Goal: Transaction & Acquisition: Obtain resource

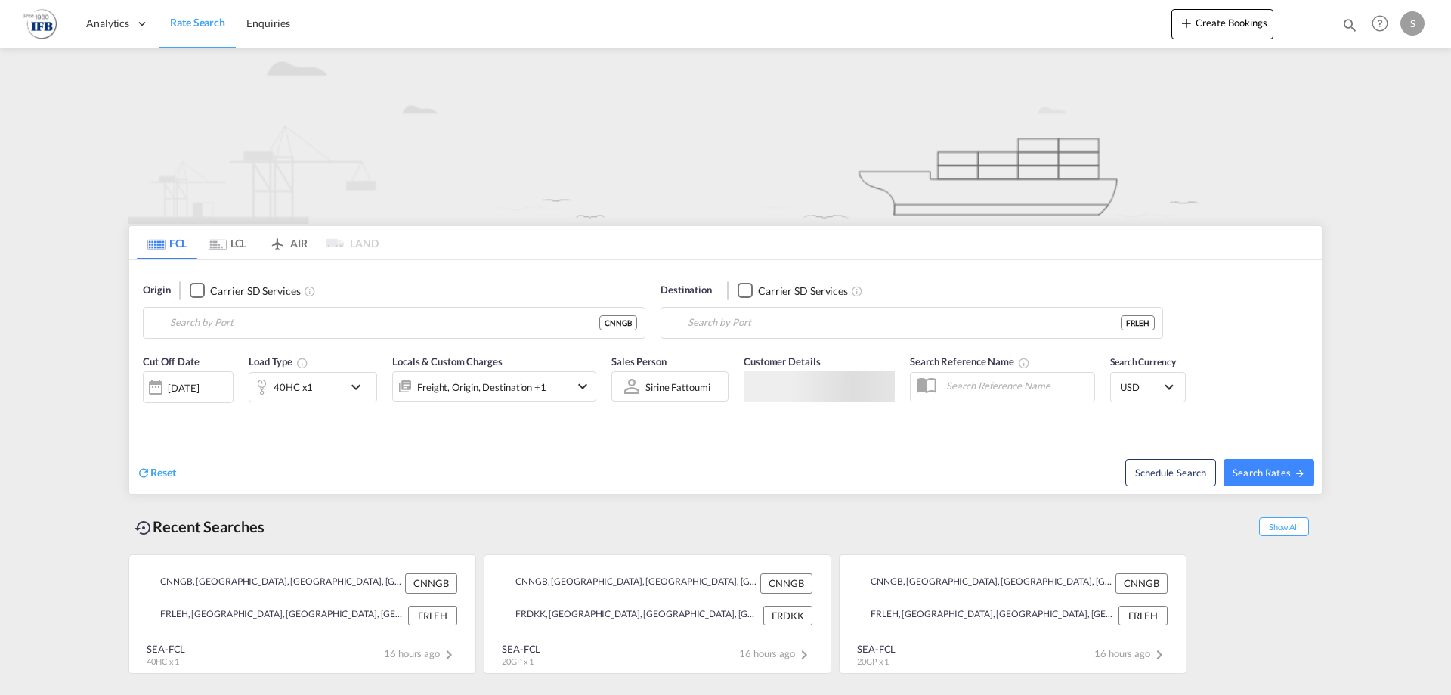
type input "Ningbo, CNNGB"
type input "[GEOGRAPHIC_DATA], [GEOGRAPHIC_DATA]"
click at [289, 328] on input "Ningbo, CNNGB" at bounding box center [403, 322] width 467 height 23
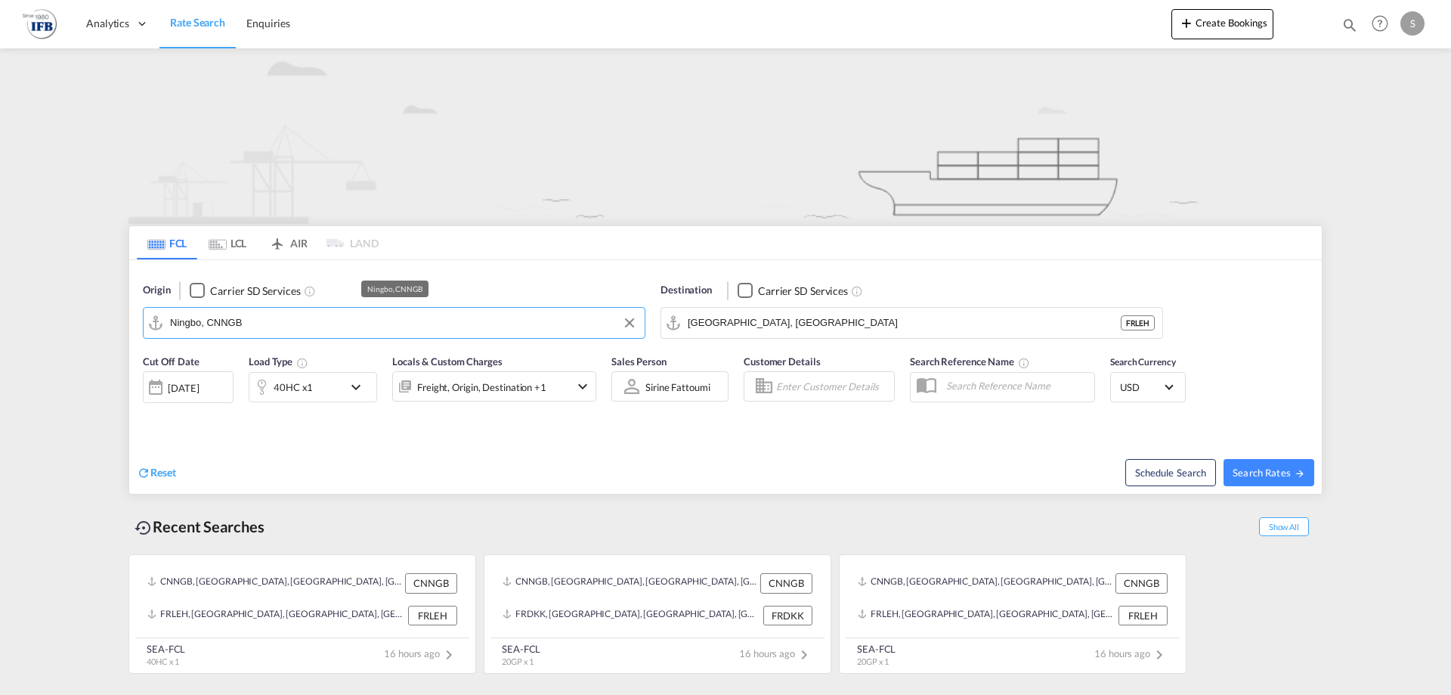
click at [289, 328] on input "Ningbo, CNNGB" at bounding box center [403, 322] width 467 height 23
click at [625, 324] on button "Clear Input" at bounding box center [629, 322] width 23 height 23
click at [307, 347] on div "Yanti an Pt China CNYTN" at bounding box center [287, 364] width 287 height 45
type input "Yantian Pt, CNYTN"
click at [226, 395] on div "[DATE]" at bounding box center [188, 387] width 91 height 32
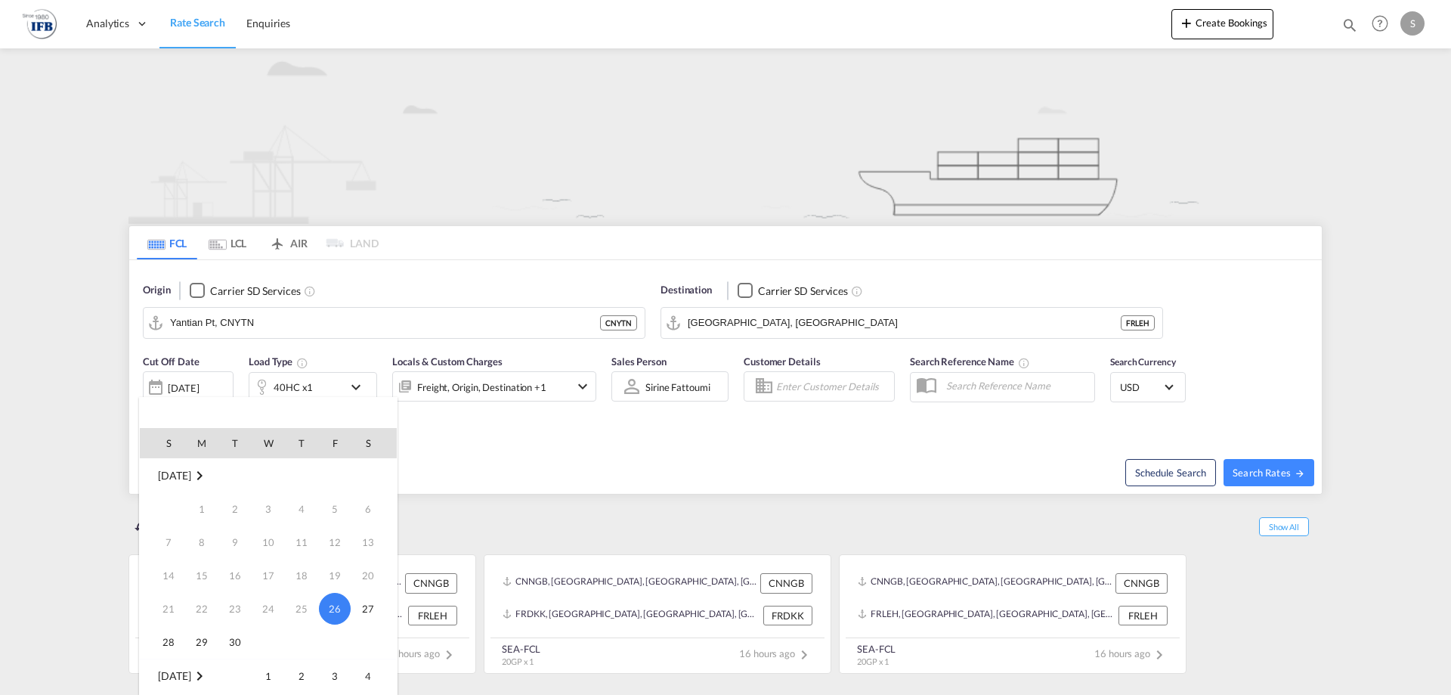
click at [658, 454] on div at bounding box center [725, 347] width 1451 height 695
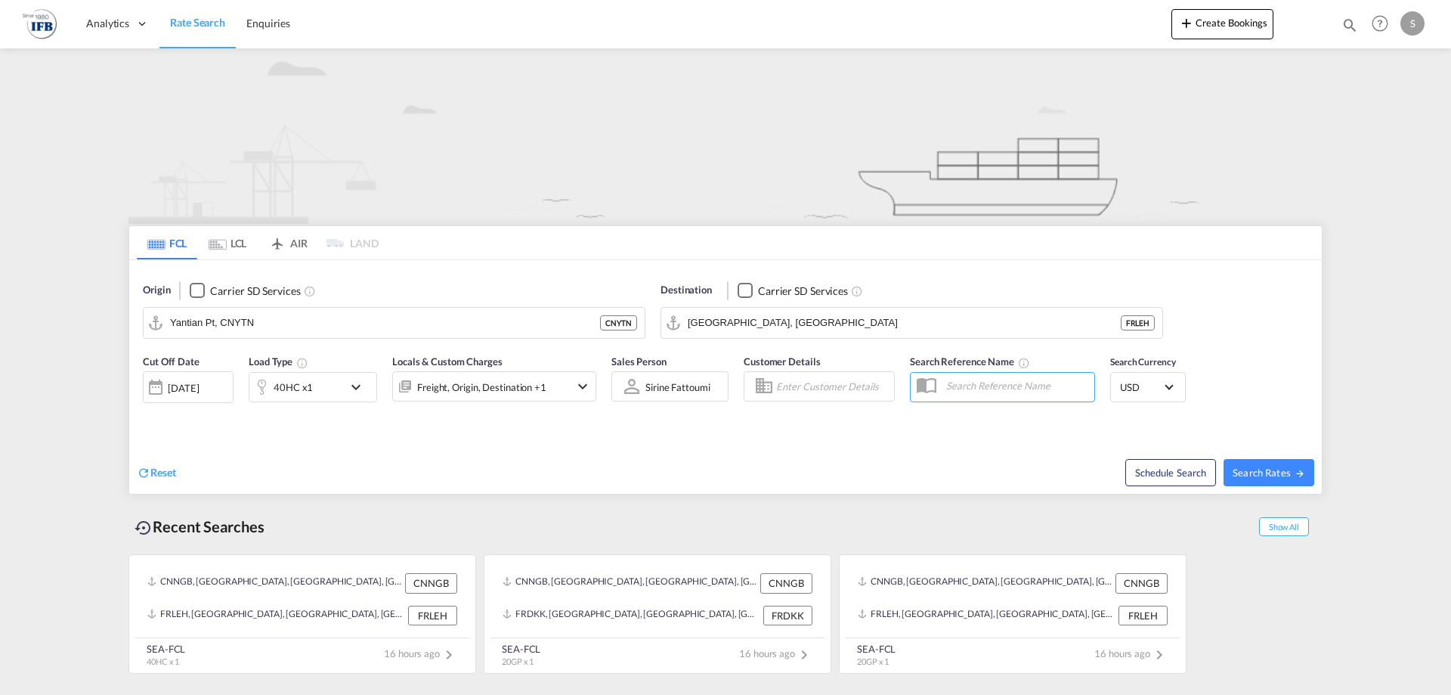
click at [184, 389] on div "[DATE]" at bounding box center [183, 388] width 31 height 14
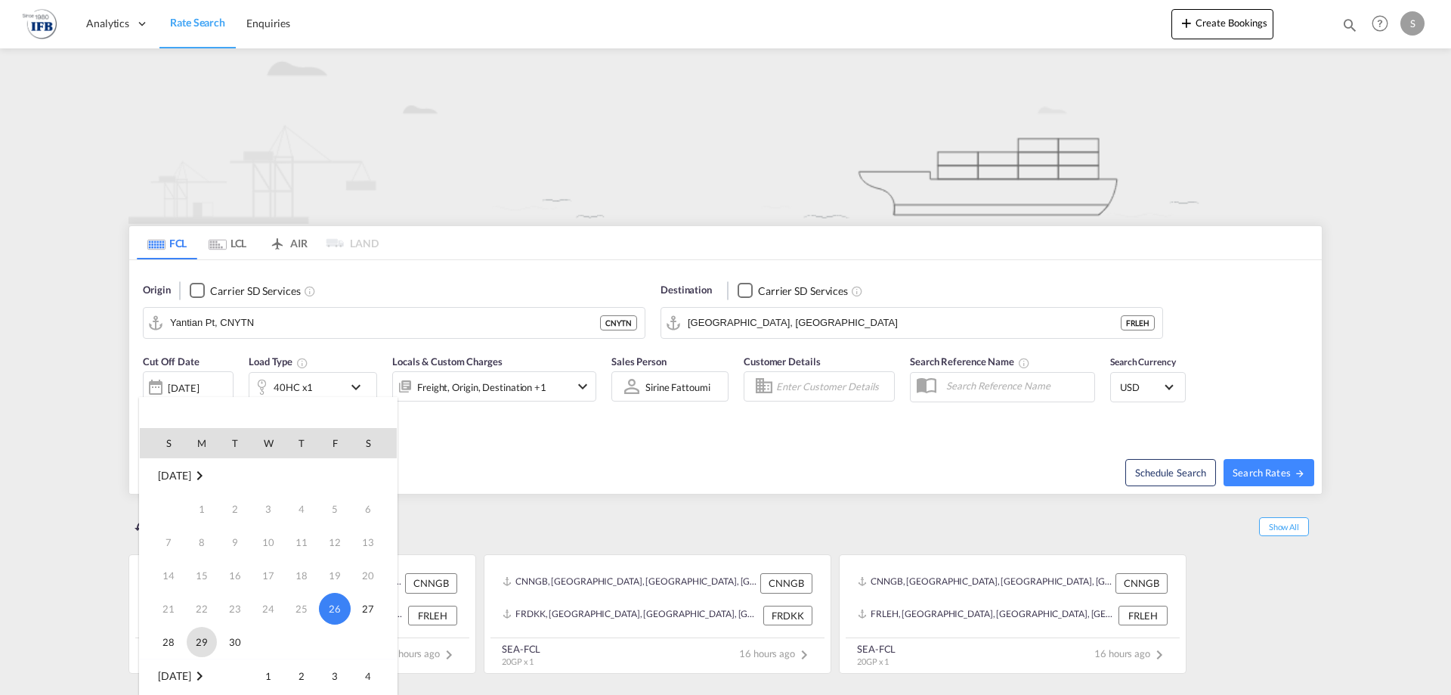
click at [214, 640] on span "29" at bounding box center [202, 642] width 30 height 30
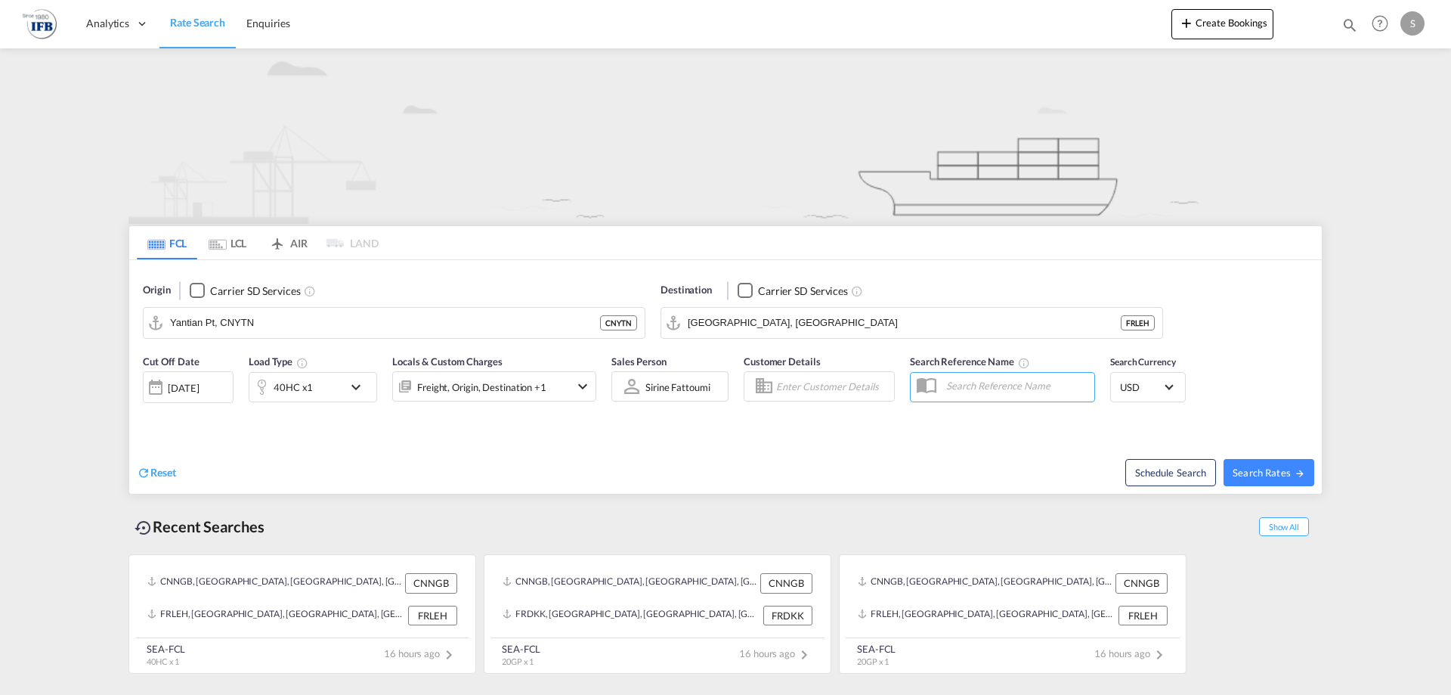
click at [199, 390] on div "[DATE]" at bounding box center [183, 388] width 31 height 14
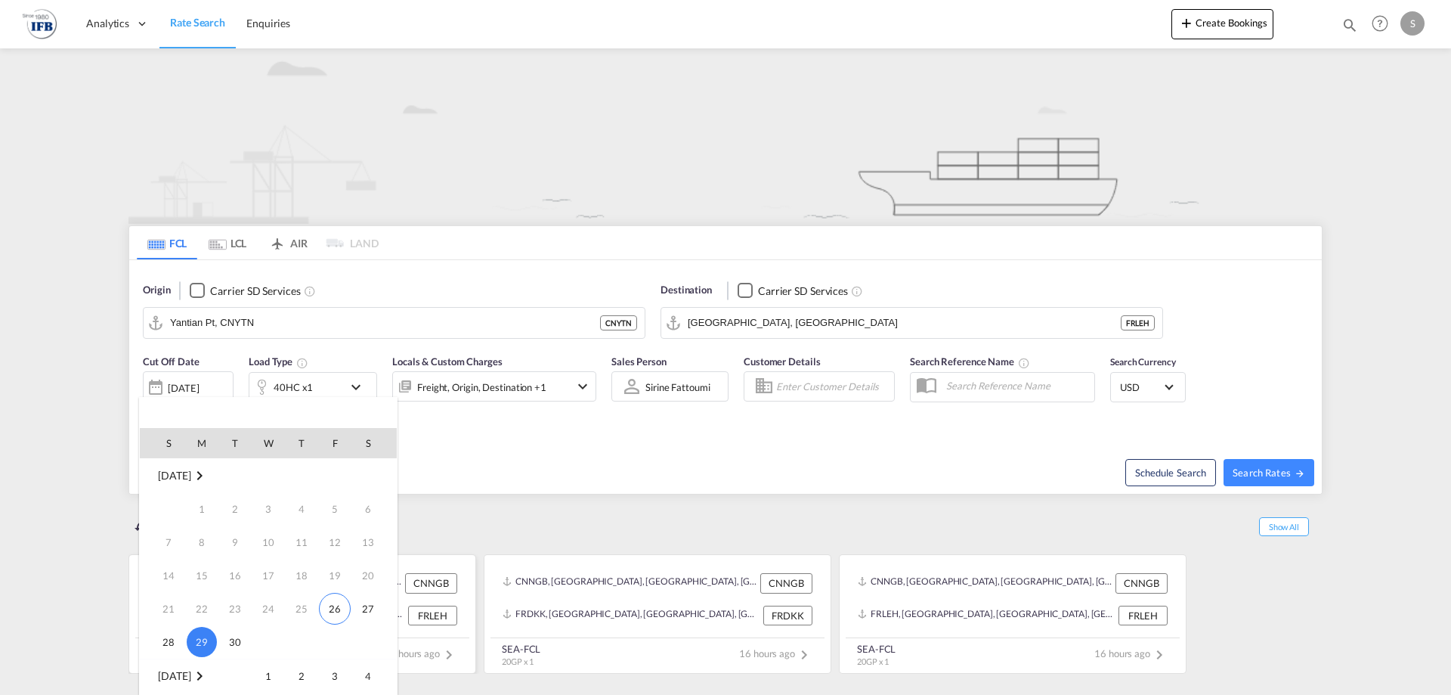
drag, startPoint x: 228, startPoint y: 646, endPoint x: 238, endPoint y: 640, distance: 12.6
click at [231, 646] on span "30" at bounding box center [235, 642] width 30 height 30
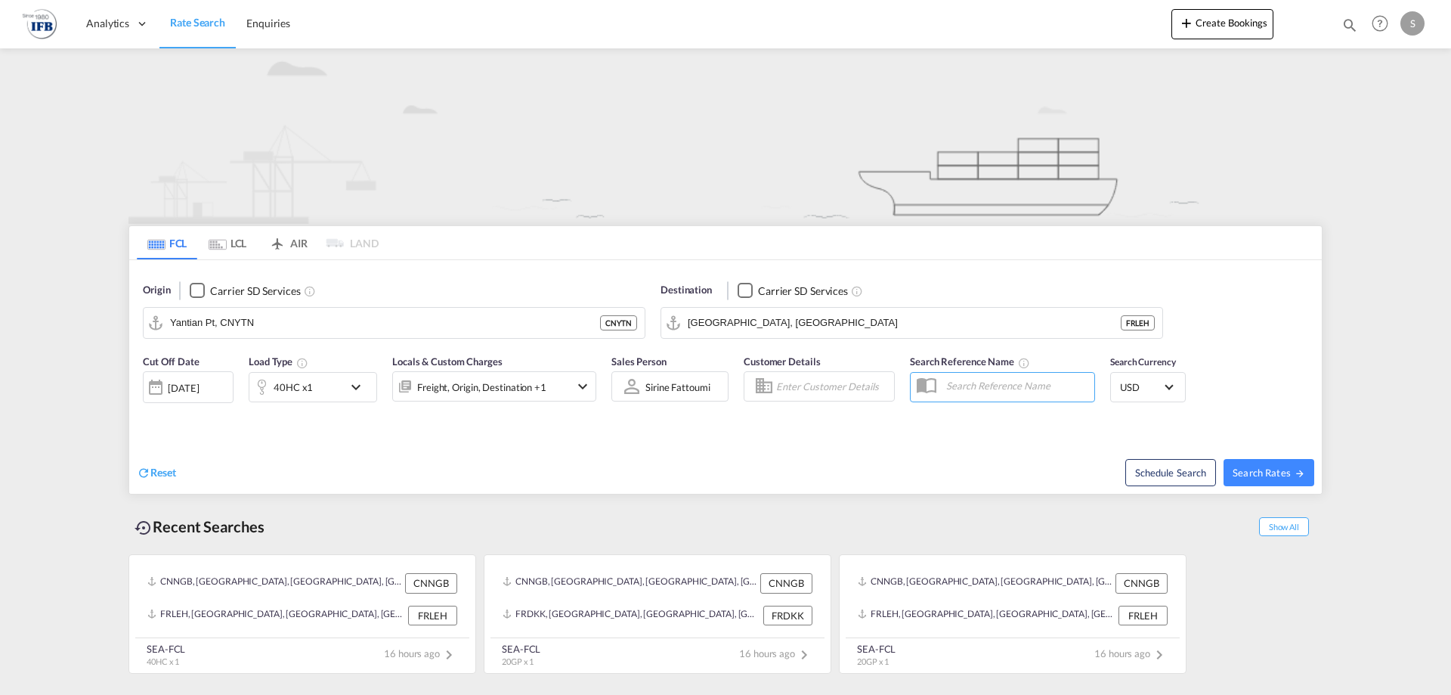
click at [698, 451] on div "Reset" at bounding box center [433, 461] width 593 height 42
click at [1281, 472] on span "Search Rates" at bounding box center [1269, 472] width 73 height 12
type input "CNYTN to FRLEH / [DATE]"
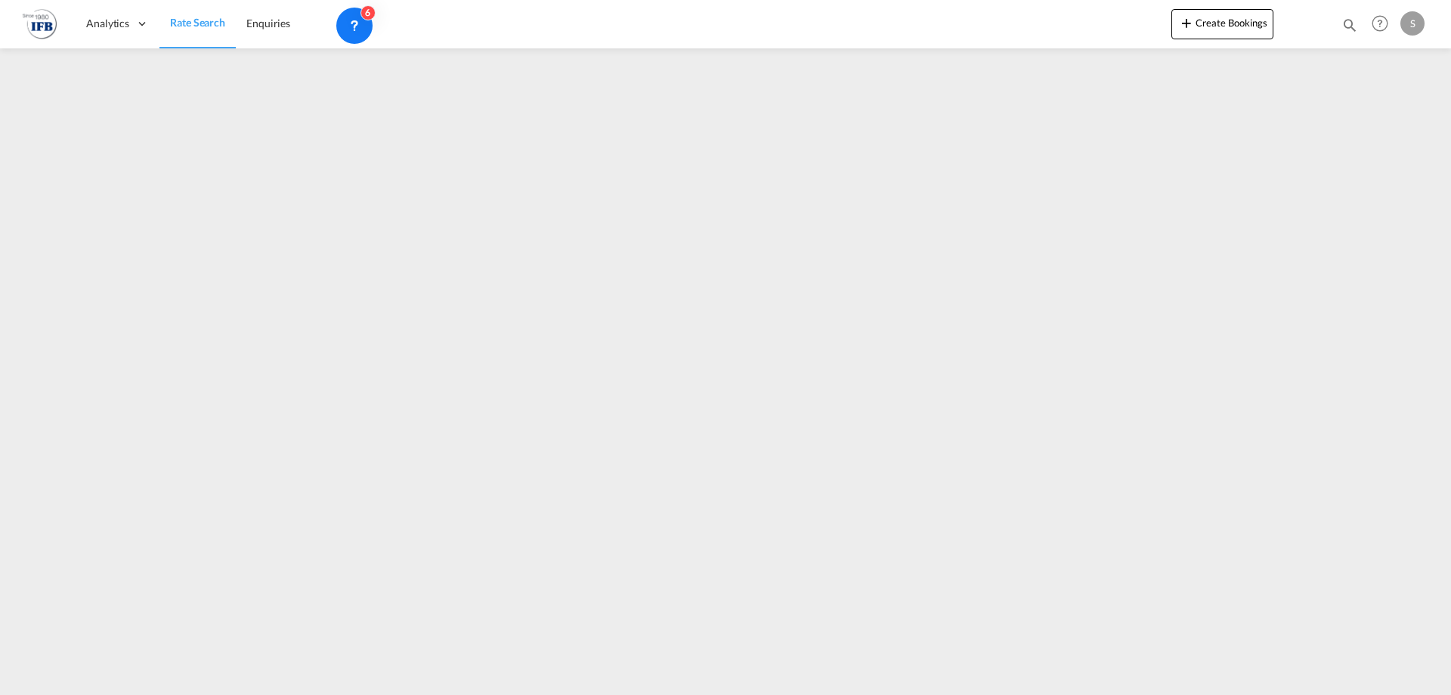
click at [727, 376] on iframe at bounding box center [725, 365] width 1451 height 635
click at [724, 376] on iframe at bounding box center [725, 365] width 1451 height 635
click at [759, 373] on iframe at bounding box center [725, 365] width 1451 height 635
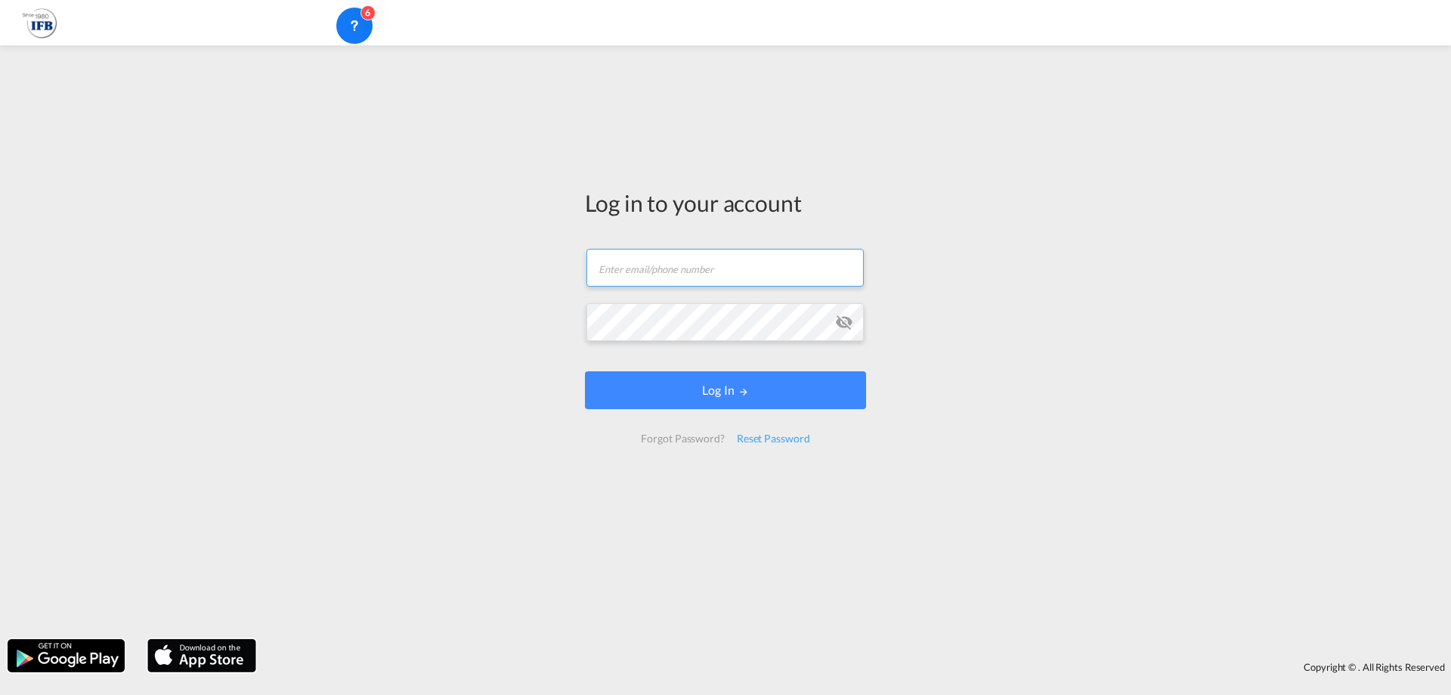
type input "[EMAIL_ADDRESS][DOMAIN_NAME]"
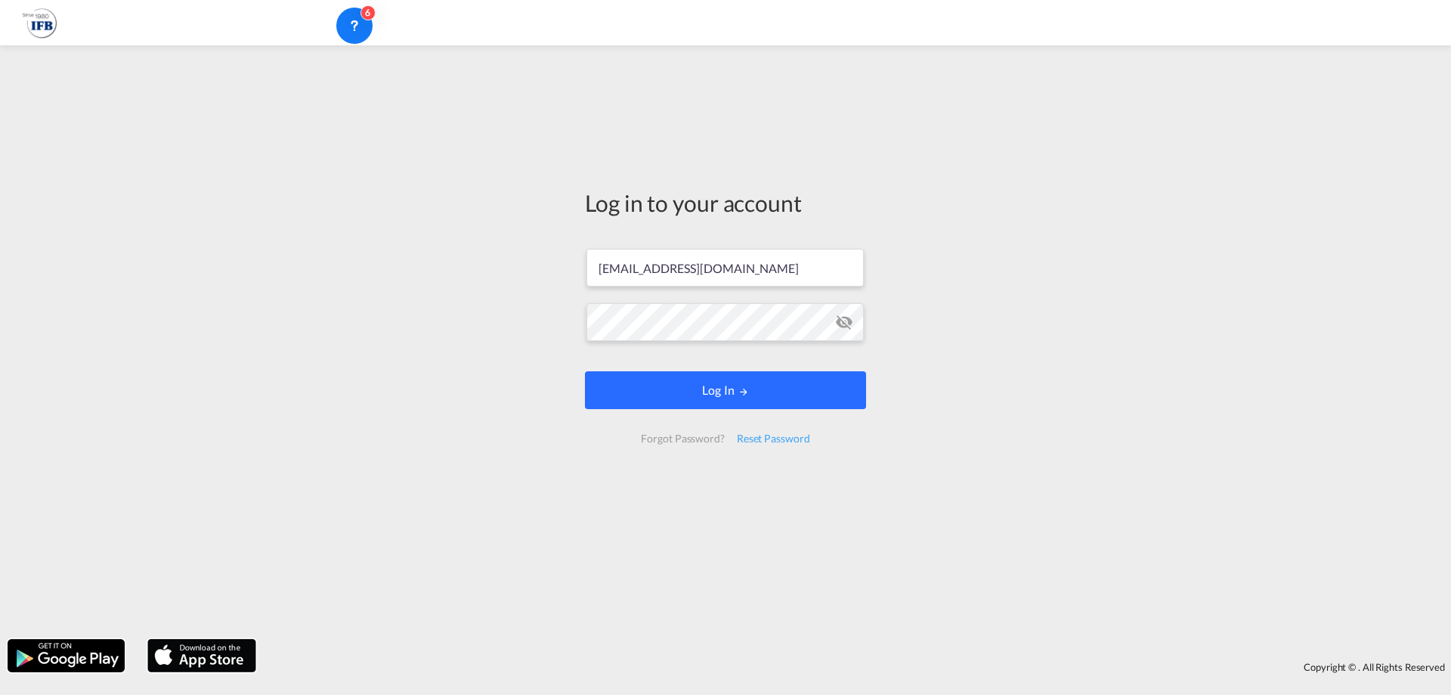
click at [748, 399] on button "Log In" at bounding box center [725, 390] width 281 height 38
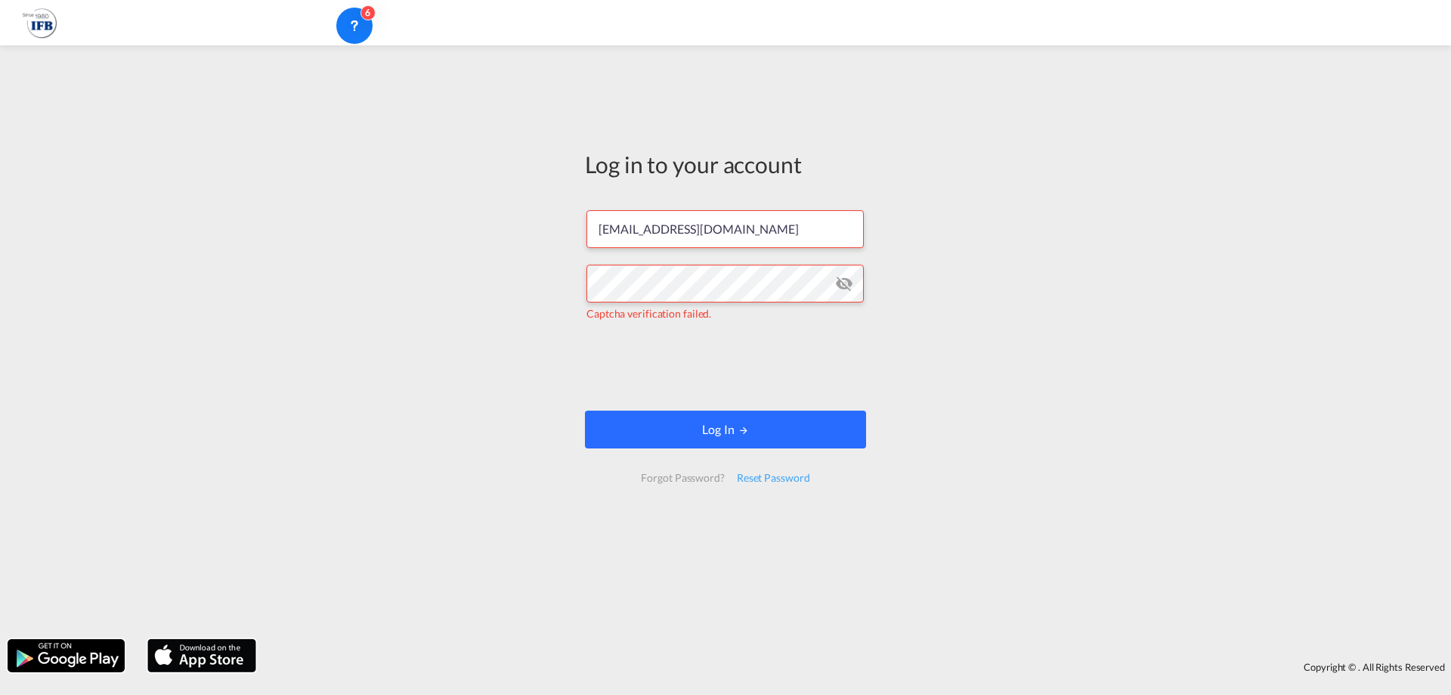
click at [680, 422] on button "Log In" at bounding box center [725, 429] width 281 height 38
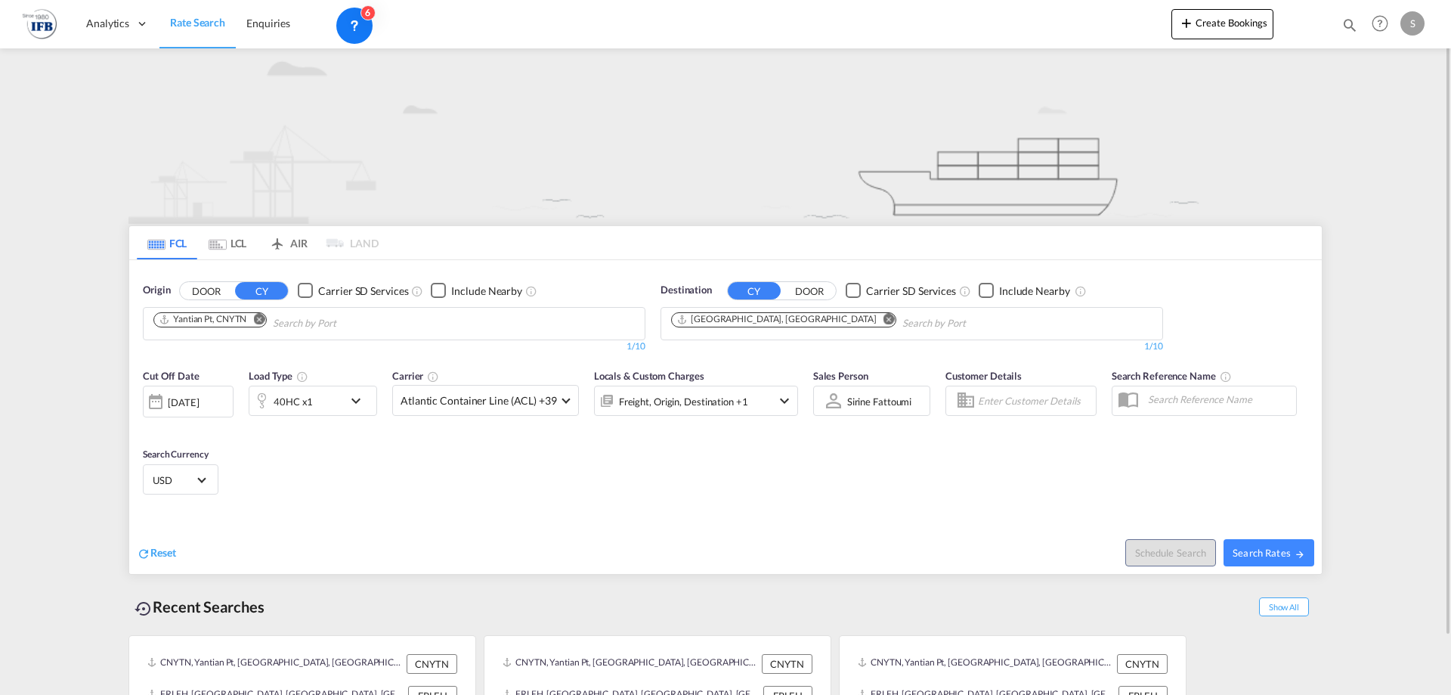
click at [194, 410] on div "[DATE]" at bounding box center [188, 402] width 91 height 32
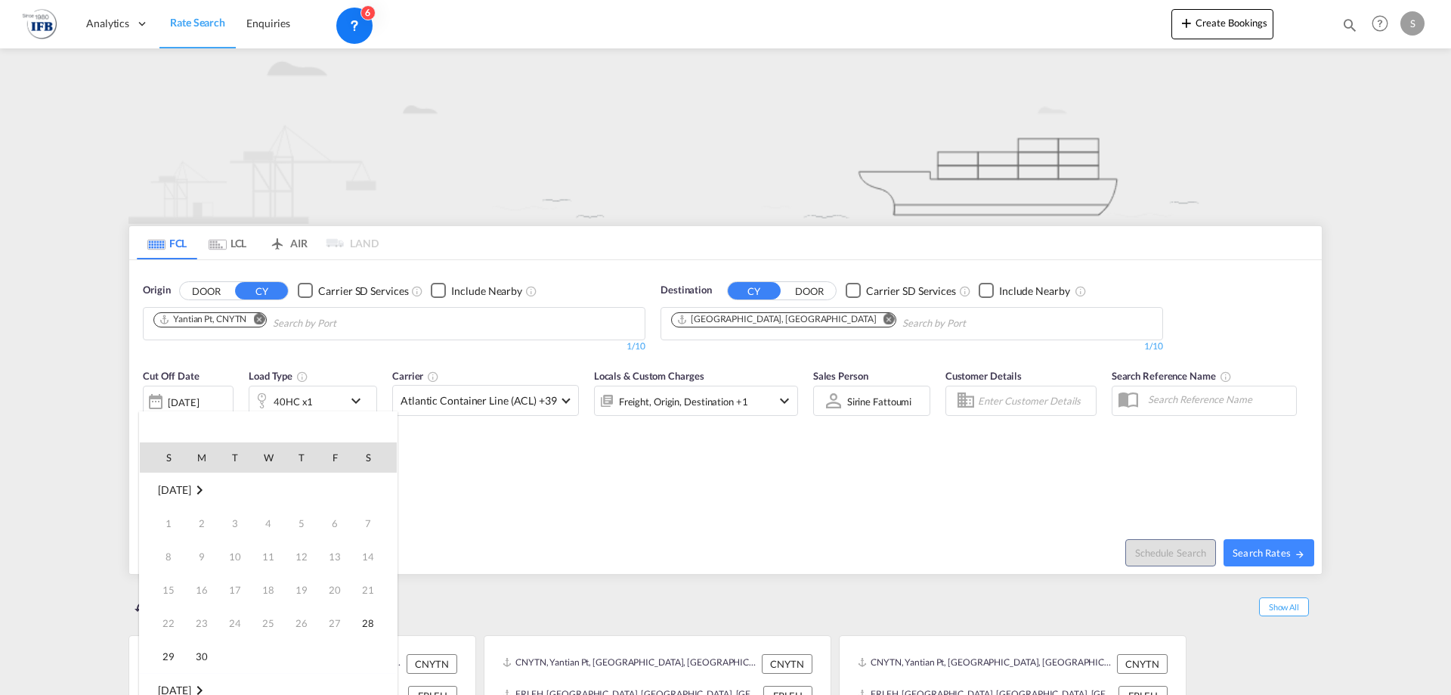
scroll to position [601, 0]
click at [180, 658] on span "28" at bounding box center [168, 656] width 30 height 30
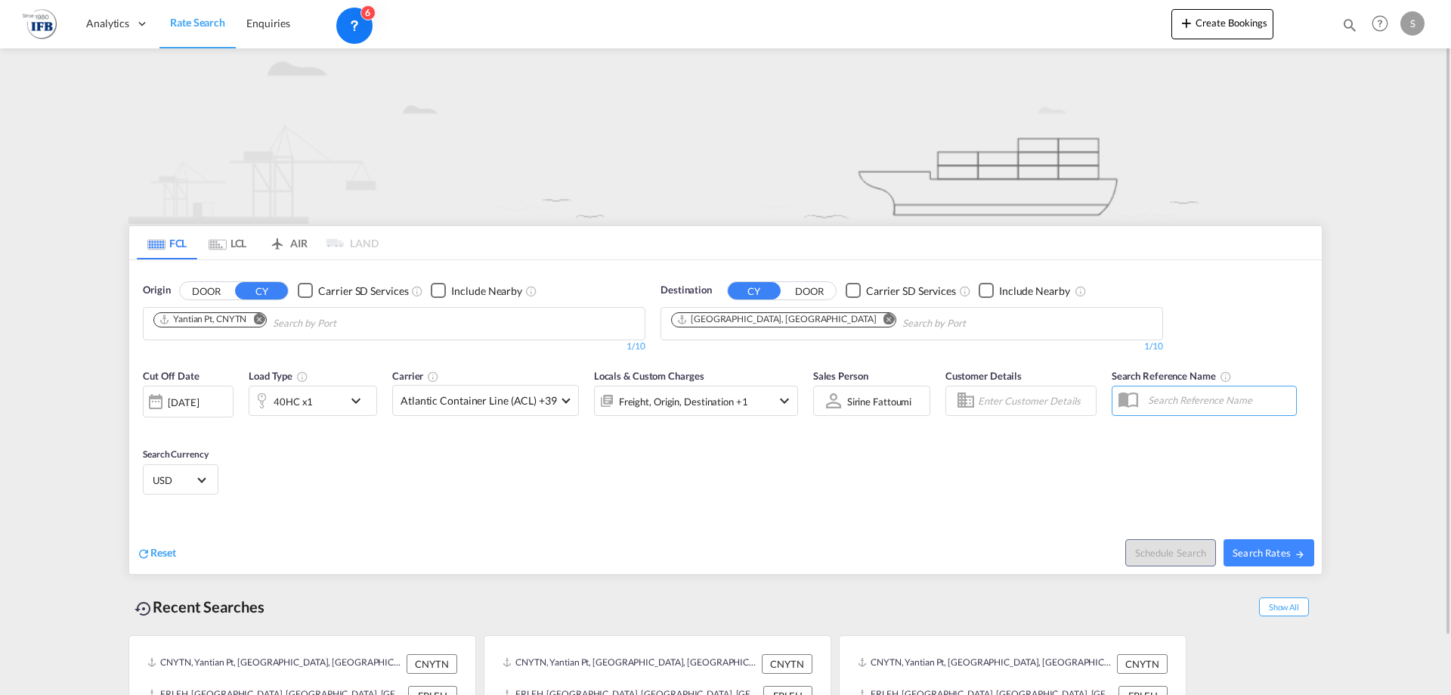
click at [756, 529] on div "Schedule Search Search Rates" at bounding box center [1025, 545] width 593 height 58
click at [1288, 553] on span "Search Rates" at bounding box center [1269, 553] width 73 height 12
type input "CNYTN to FRLEH / [DATE]"
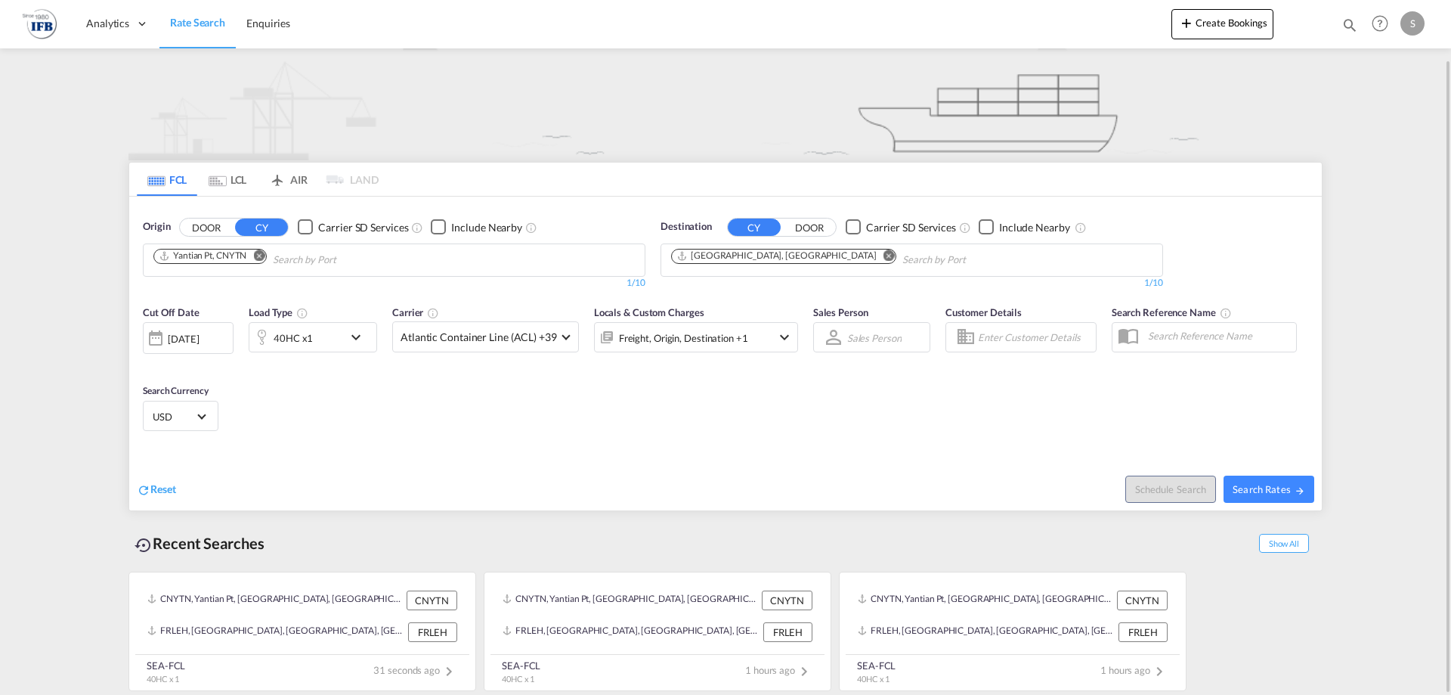
click at [215, 349] on div "[DATE]" at bounding box center [188, 338] width 91 height 32
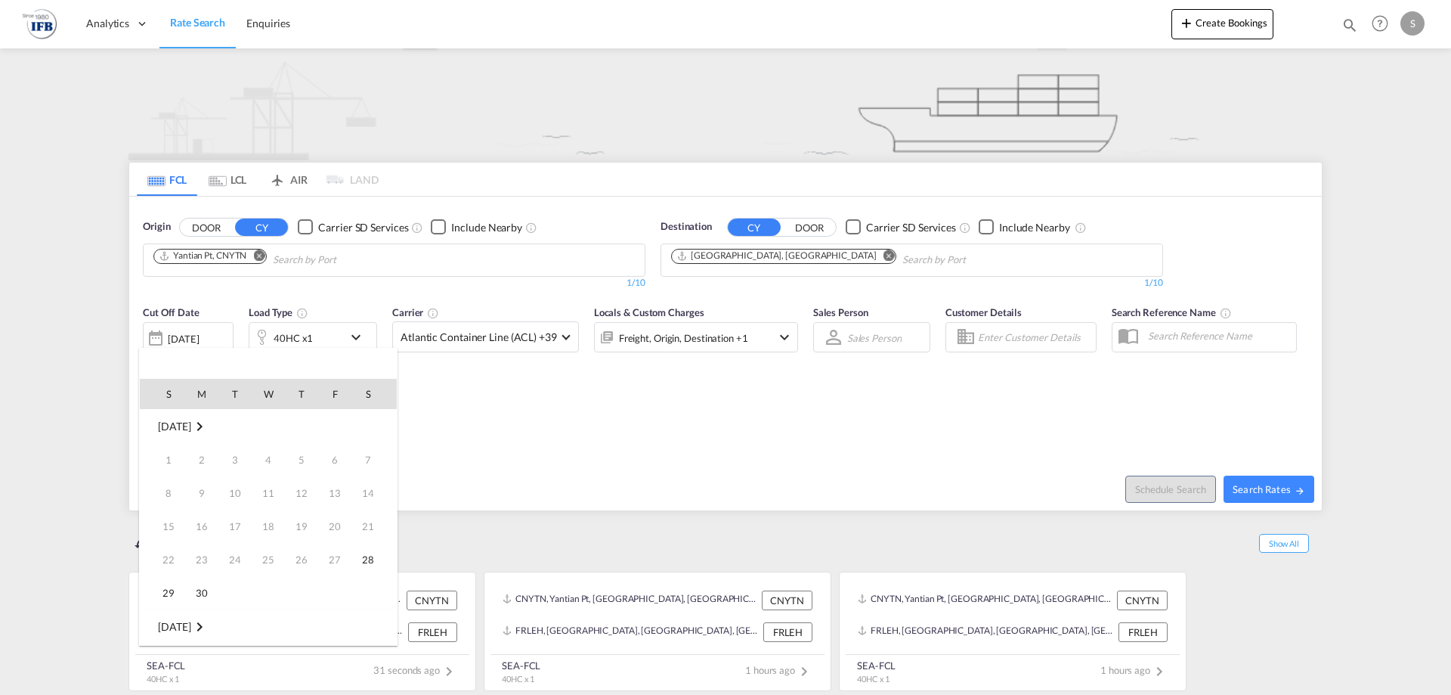
scroll to position [601, 0]
click at [163, 591] on span "28" at bounding box center [168, 593] width 30 height 30
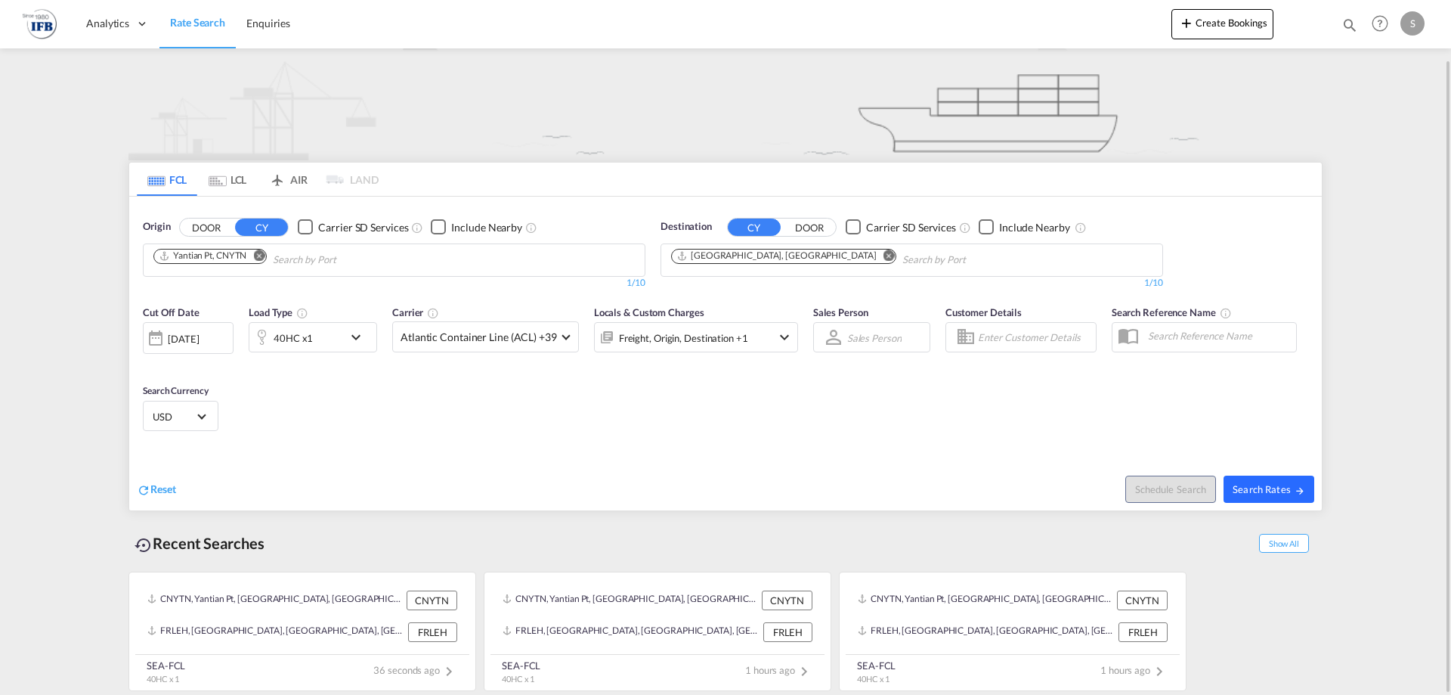
click at [1242, 480] on button "Search Rates" at bounding box center [1269, 488] width 91 height 27
type input "CNYTN to FRLEH / [DATE]"
